Goal: Transaction & Acquisition: Purchase product/service

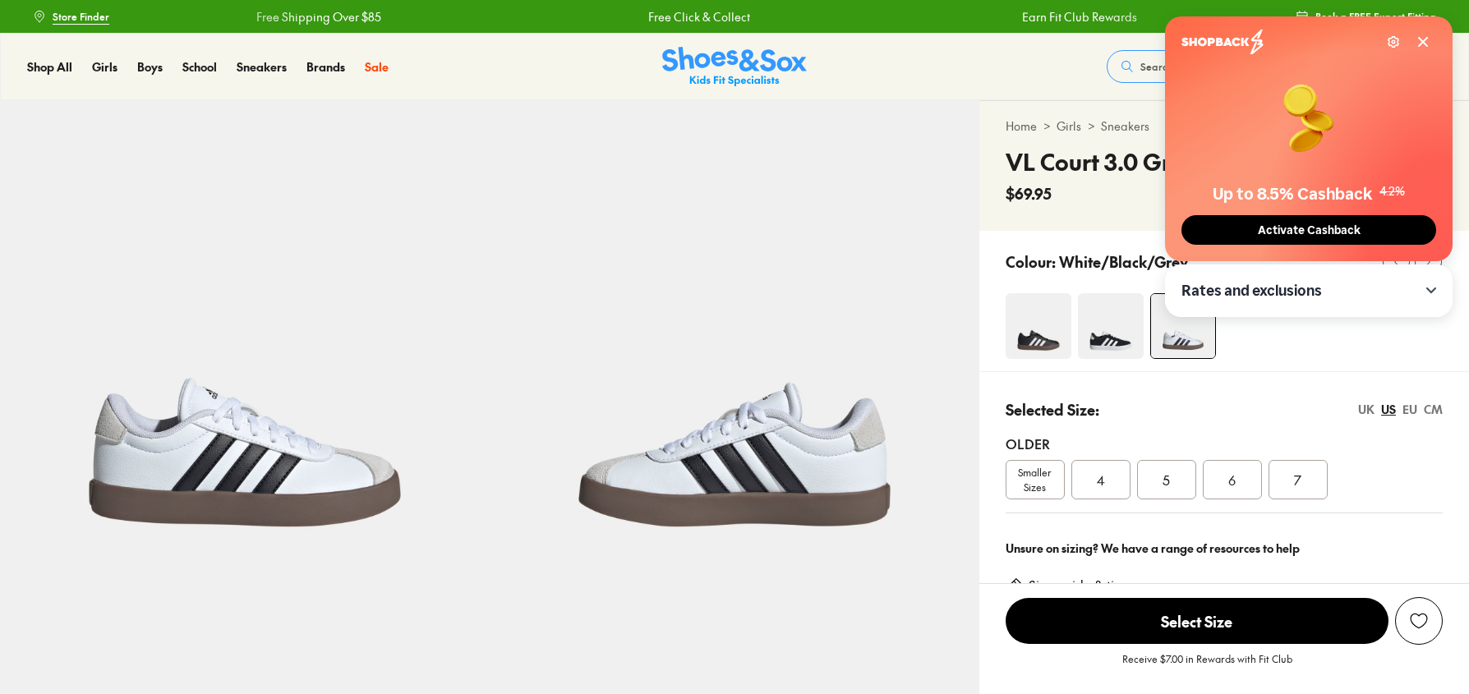
select select "*"
click at [1423, 41] on icon at bounding box center [1423, 42] width 8 height 8
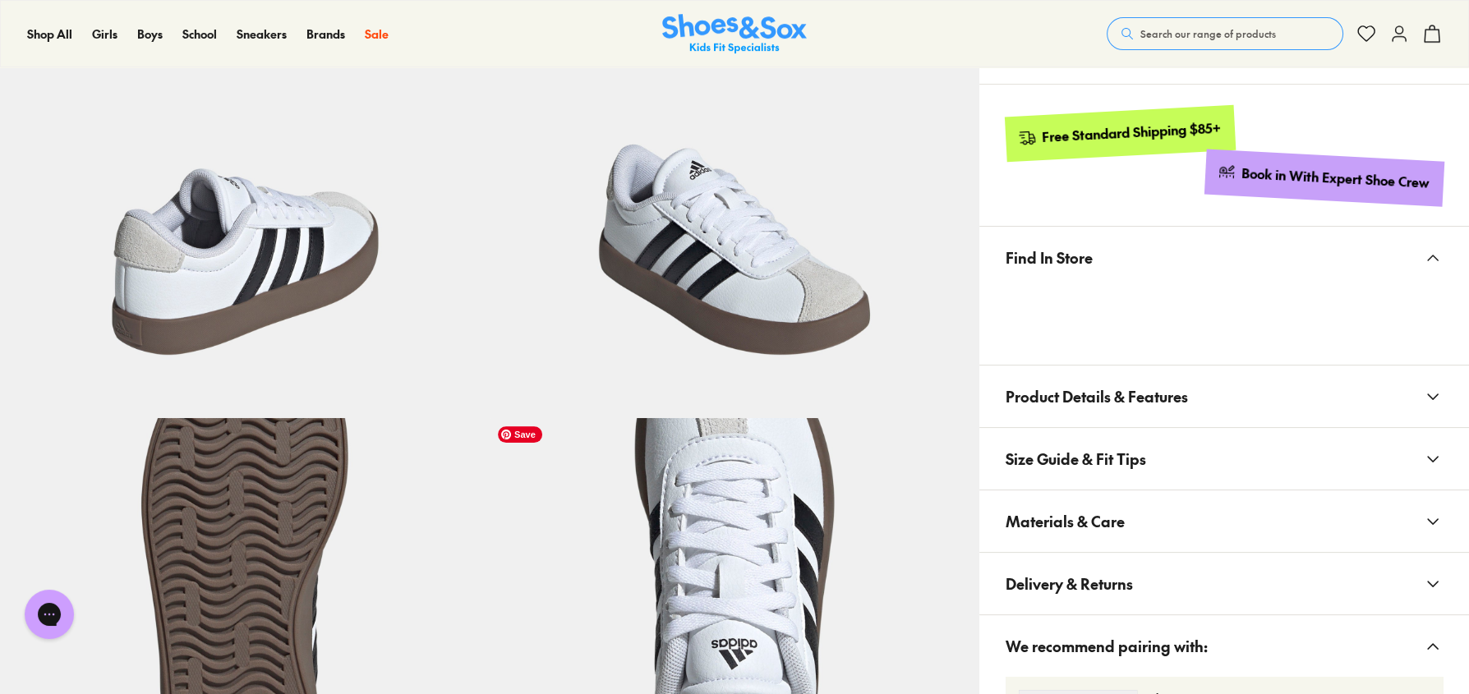
scroll to position [657, 0]
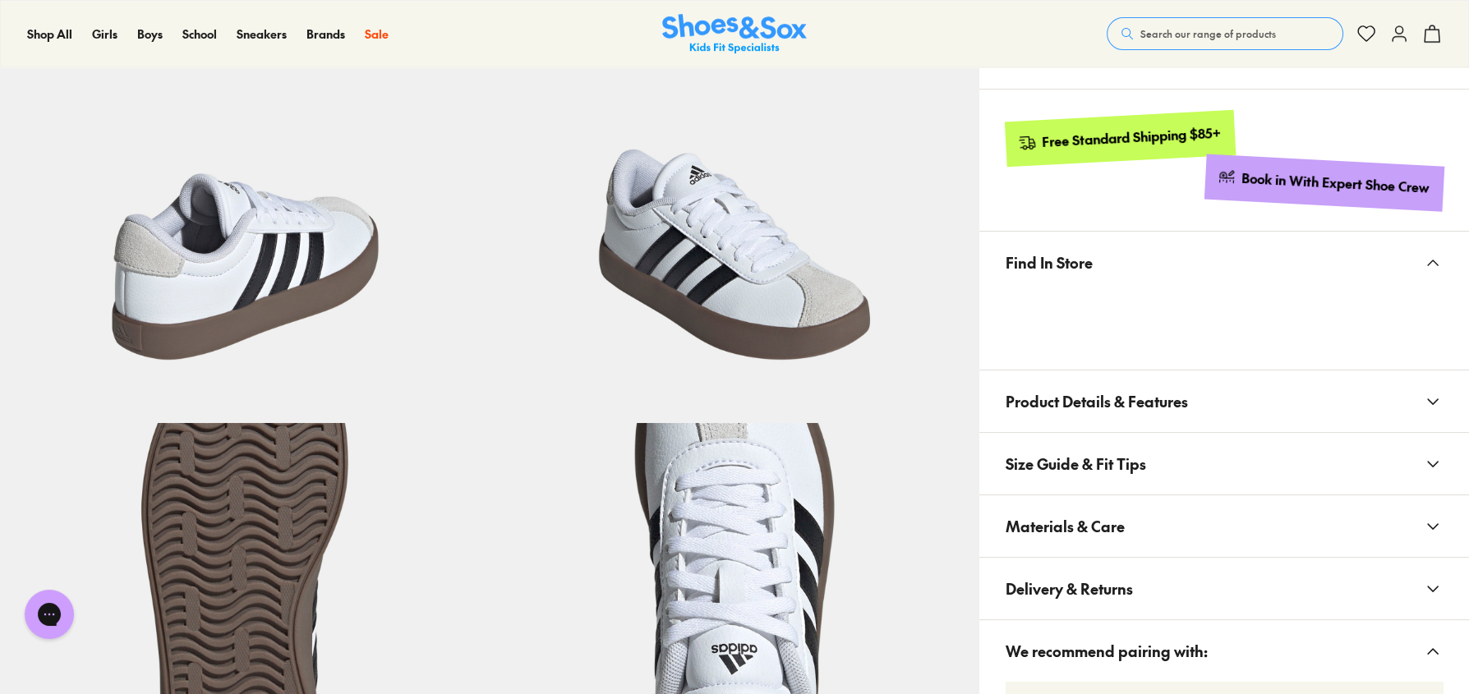
click at [1113, 470] on span "Size Guide & Fit Tips" at bounding box center [1076, 464] width 141 height 48
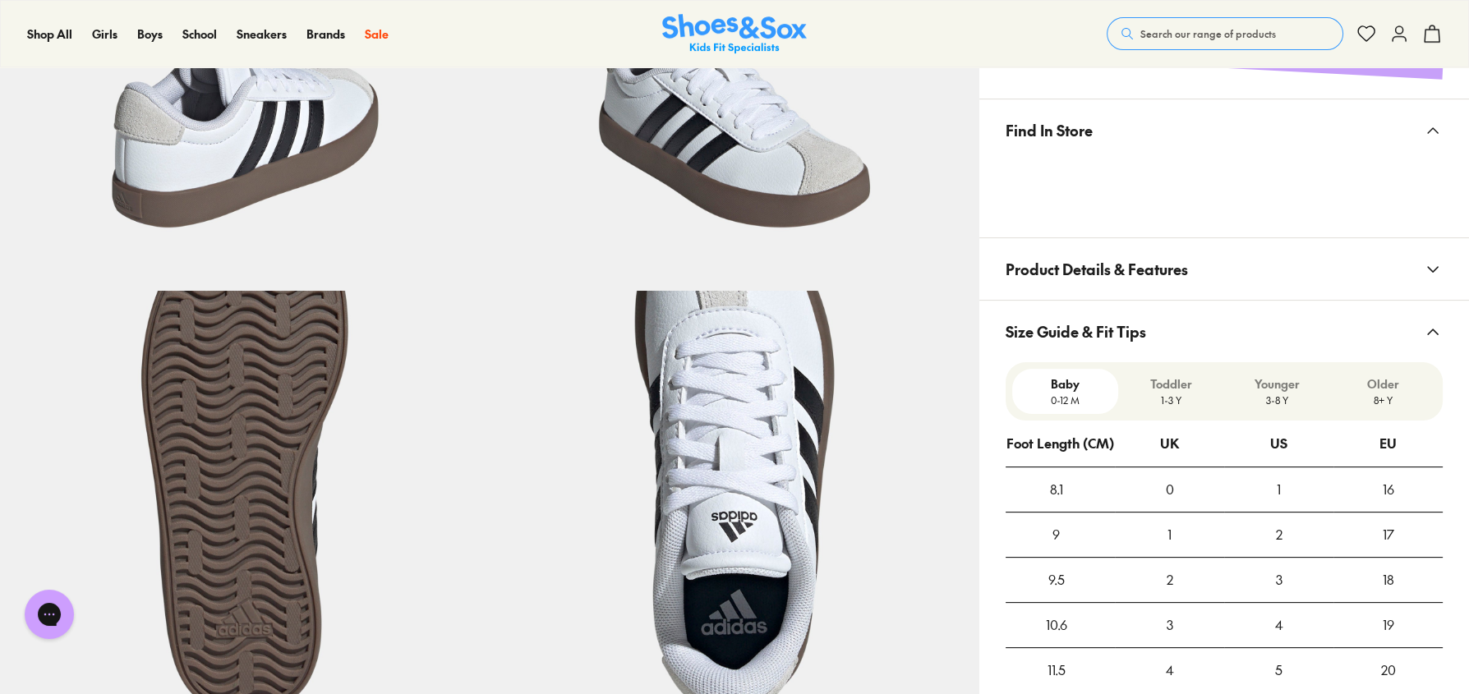
scroll to position [904, 0]
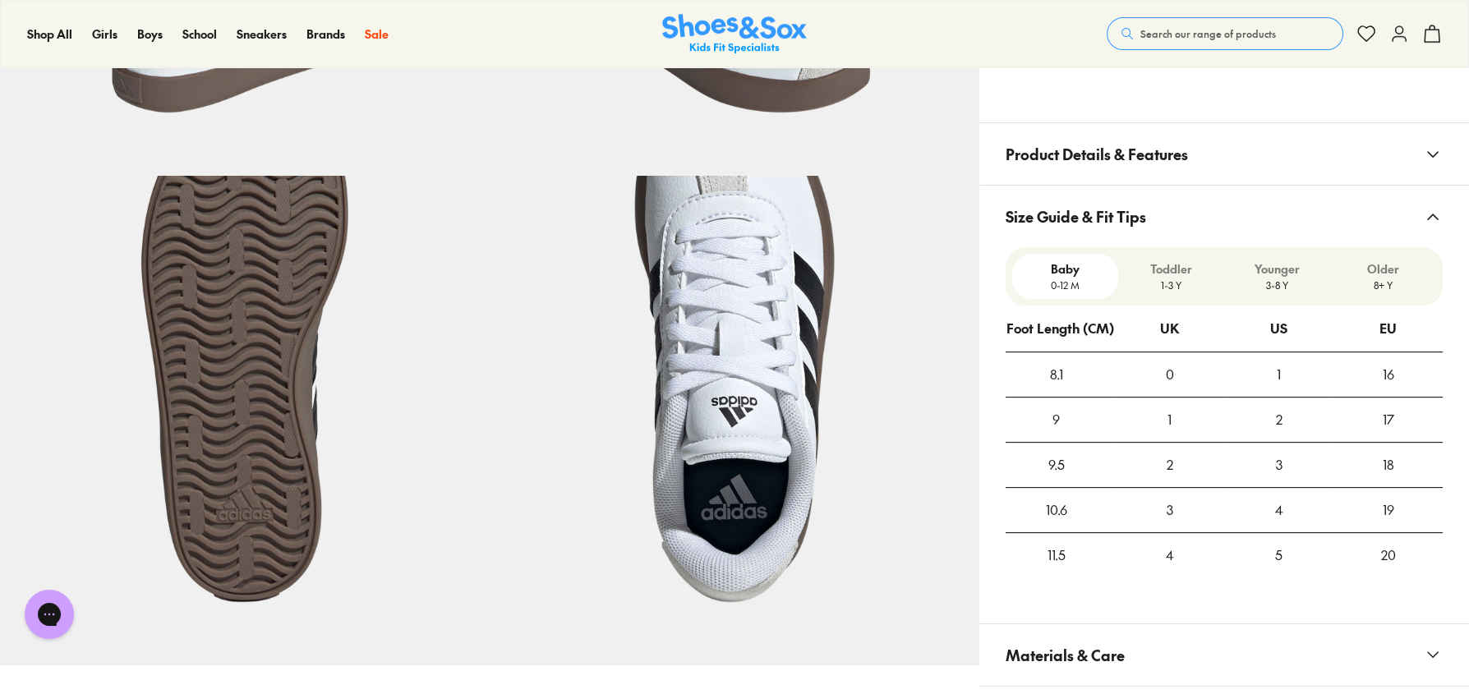
click at [1376, 285] on p "8+ Y" at bounding box center [1383, 285] width 93 height 15
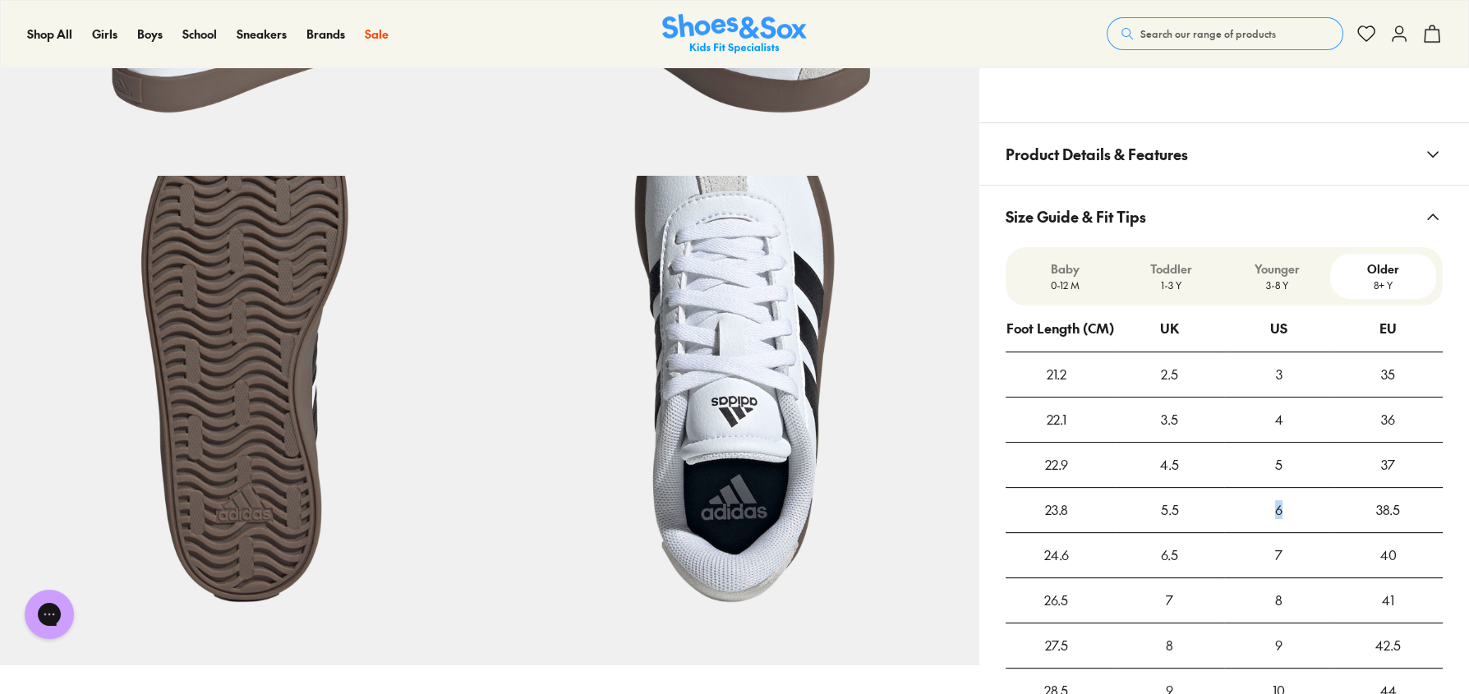
drag, startPoint x: 1287, startPoint y: 532, endPoint x: 1240, endPoint y: 520, distance: 48.4
click at [1240, 520] on div "6" at bounding box center [1278, 510] width 109 height 44
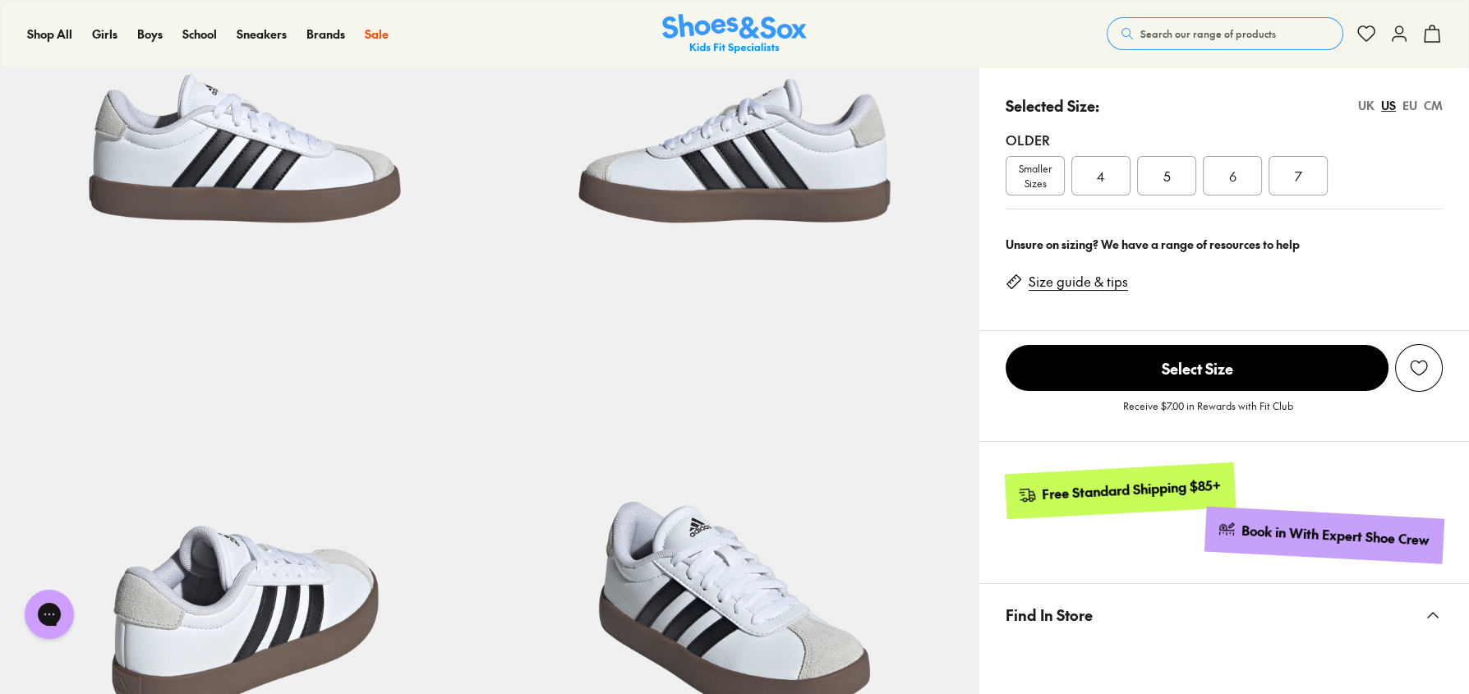
scroll to position [164, 0]
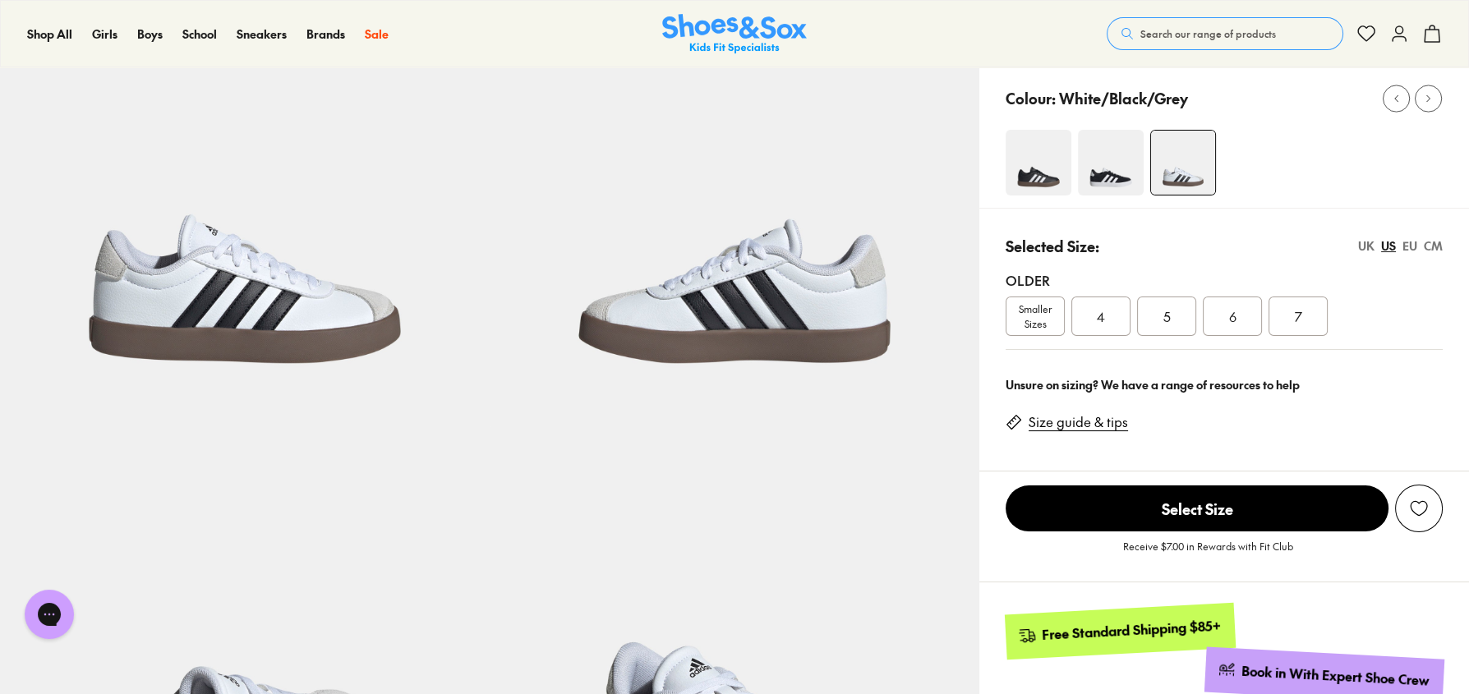
click at [1433, 242] on div "CM" at bounding box center [1433, 245] width 19 height 17
click at [1232, 320] on span "23.8" at bounding box center [1232, 317] width 23 height 20
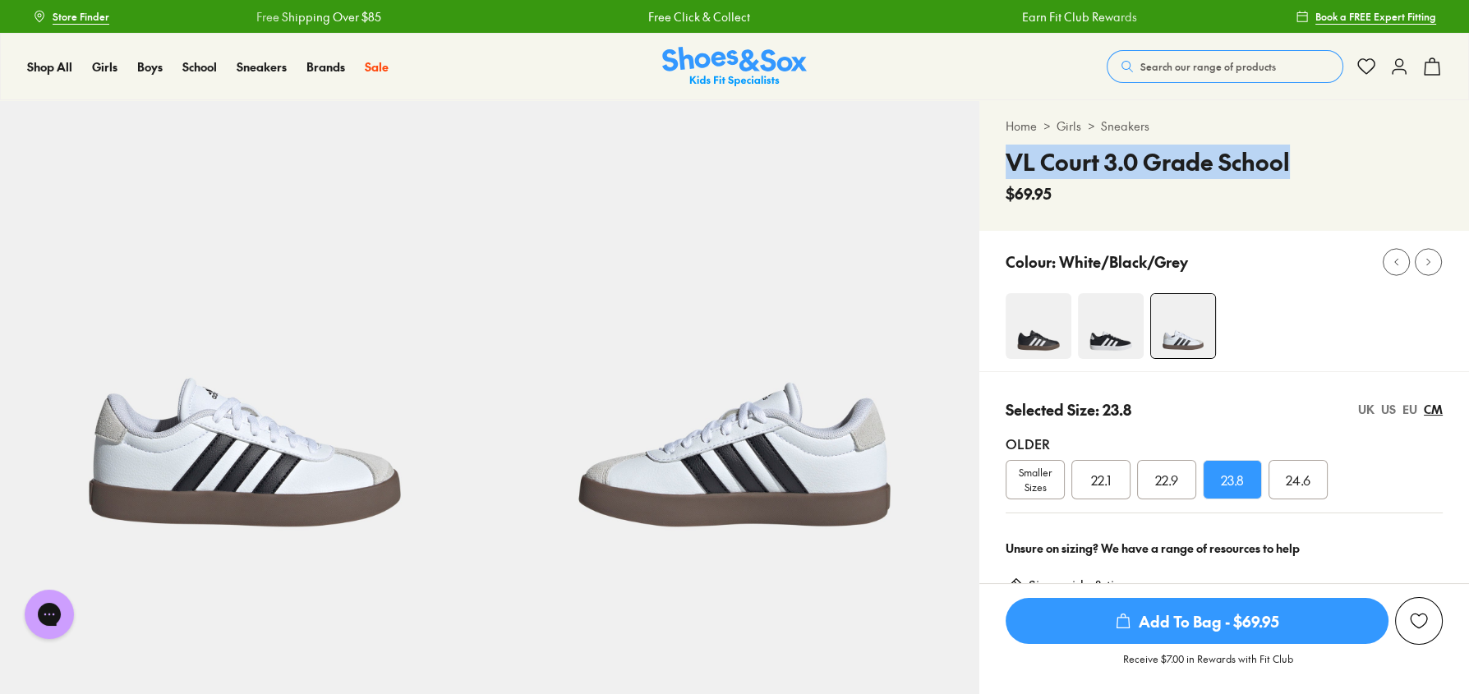
drag, startPoint x: 1296, startPoint y: 162, endPoint x: 1009, endPoint y: 154, distance: 286.9
click at [1009, 154] on div "VL Court 3.0 Grade School $69.95" at bounding box center [1224, 175] width 437 height 60
